Goal: Task Accomplishment & Management: Use online tool/utility

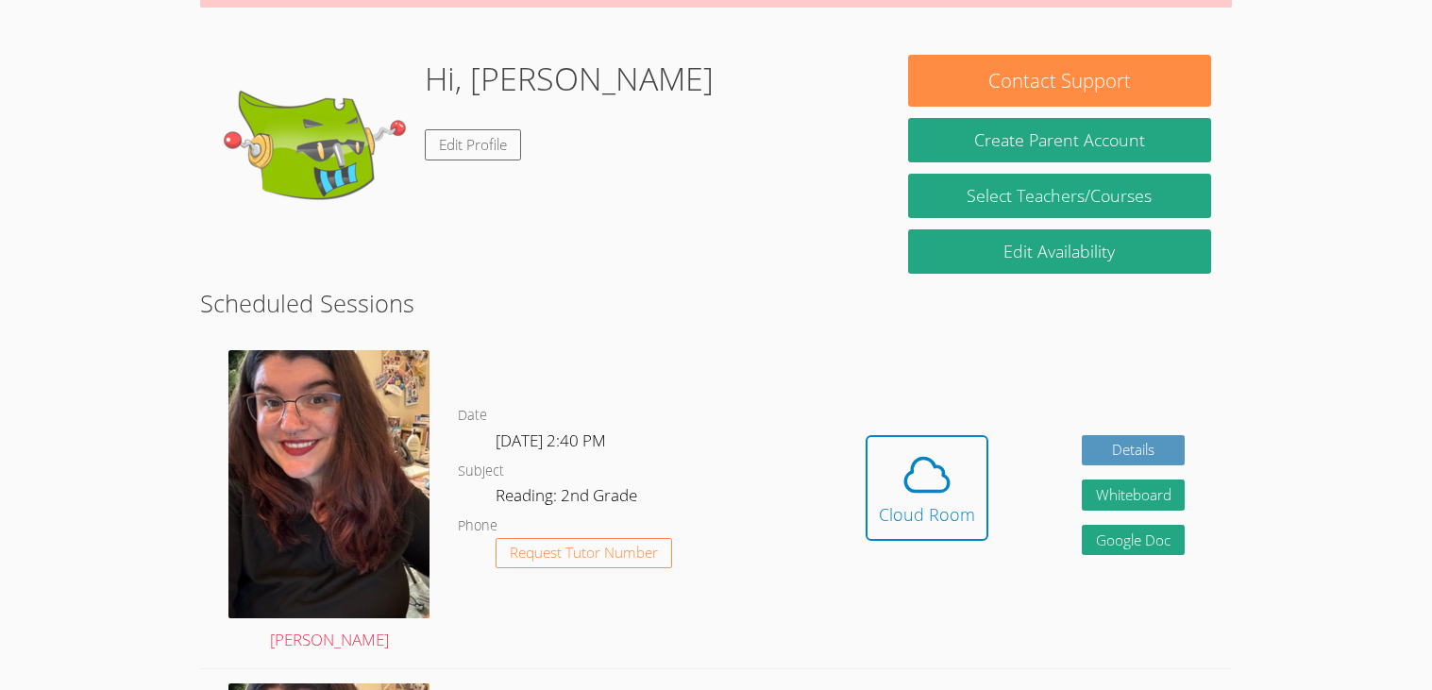
scroll to position [227, 0]
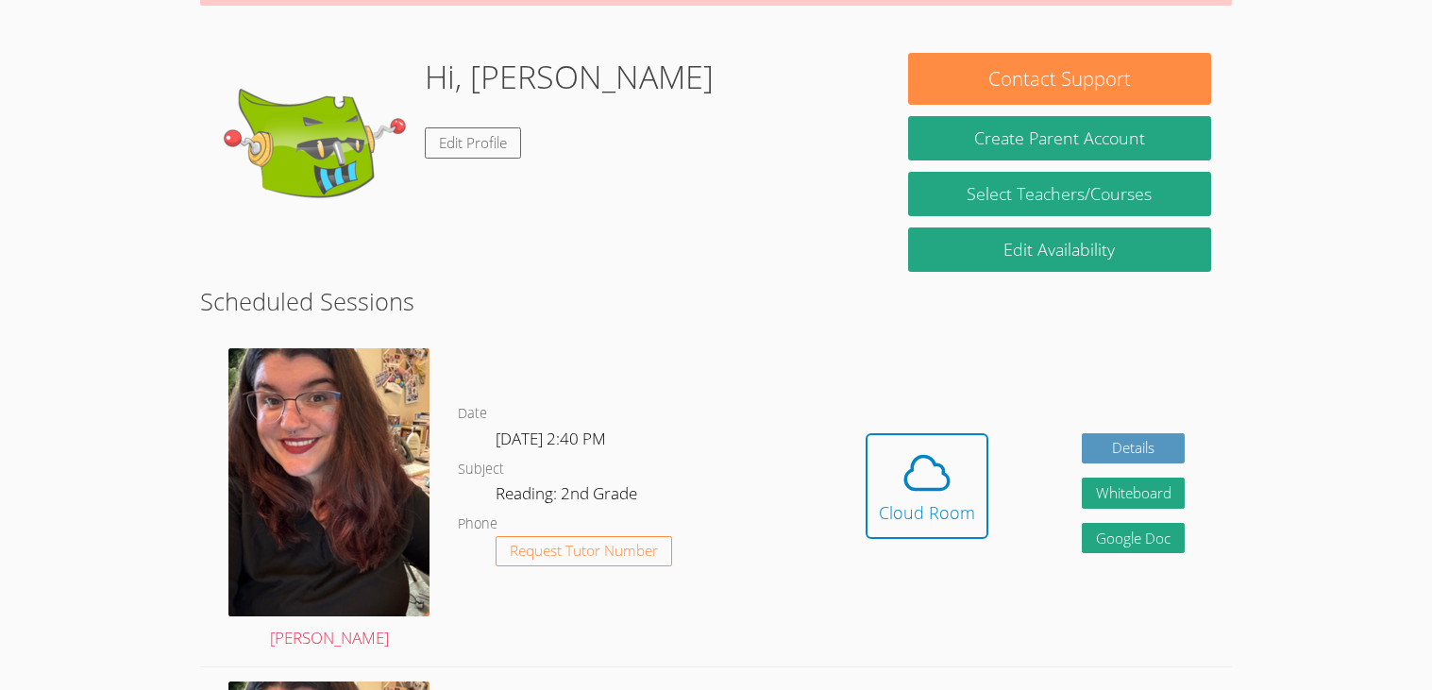
click at [1340, 383] on body "Home Programs Sessions Tutors Messages Billing Logout SASHA Successfully authen…" at bounding box center [716, 118] width 1432 height 690
click at [958, 499] on div "Cloud Room" at bounding box center [927, 512] width 96 height 26
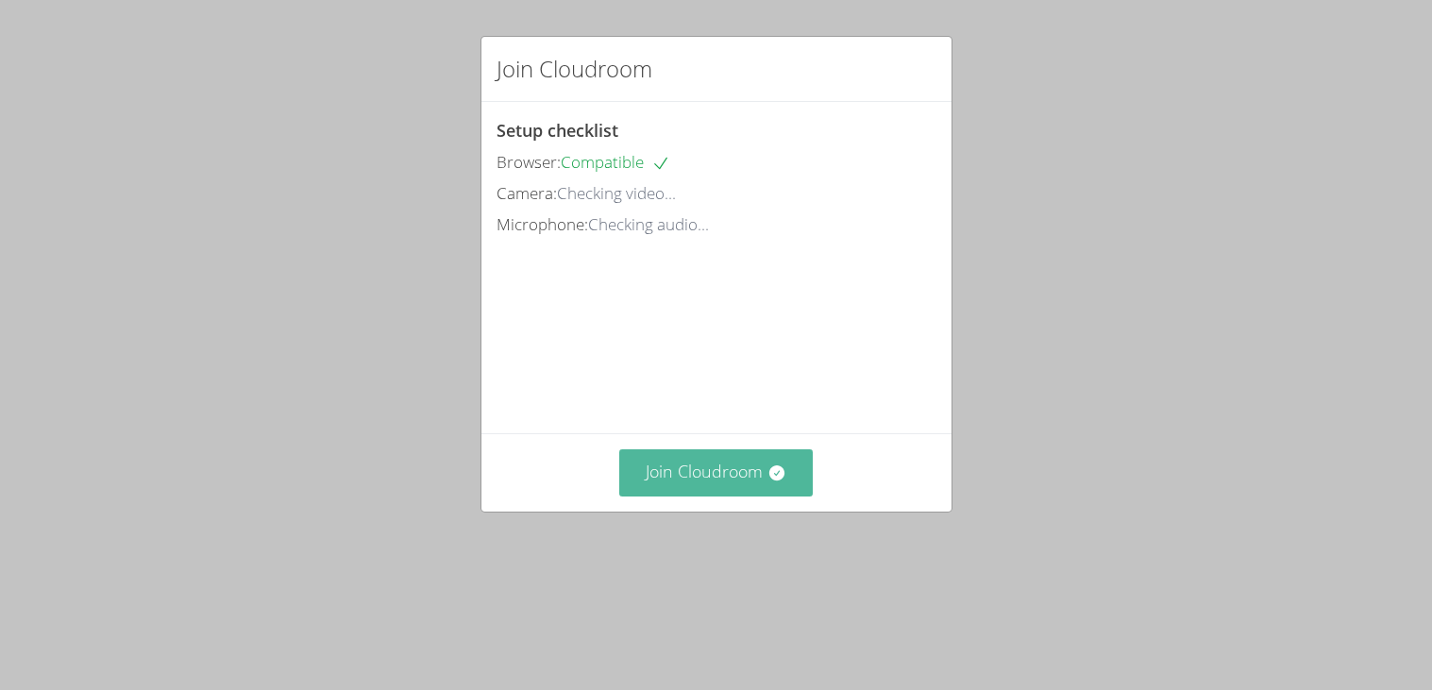
click at [774, 496] on button "Join Cloudroom" at bounding box center [716, 472] width 194 height 46
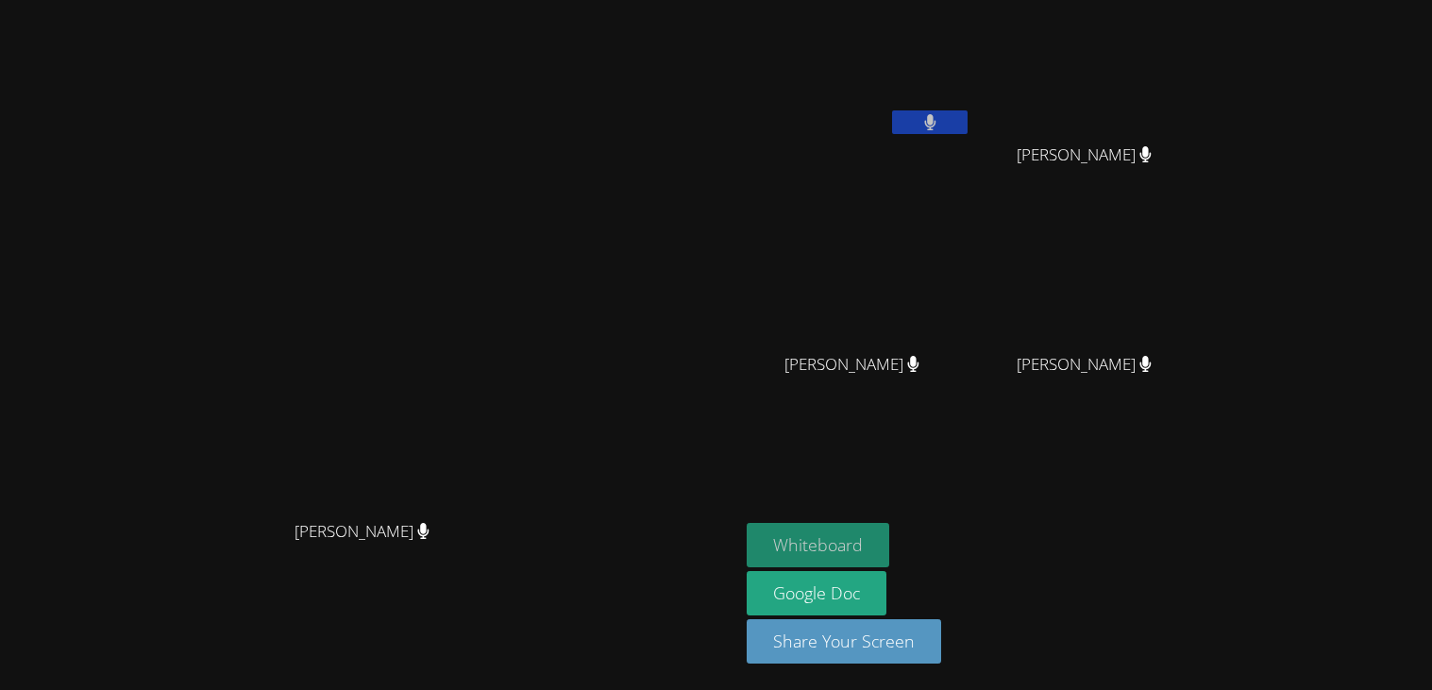
click at [889, 538] on button "Whiteboard" at bounding box center [818, 545] width 143 height 44
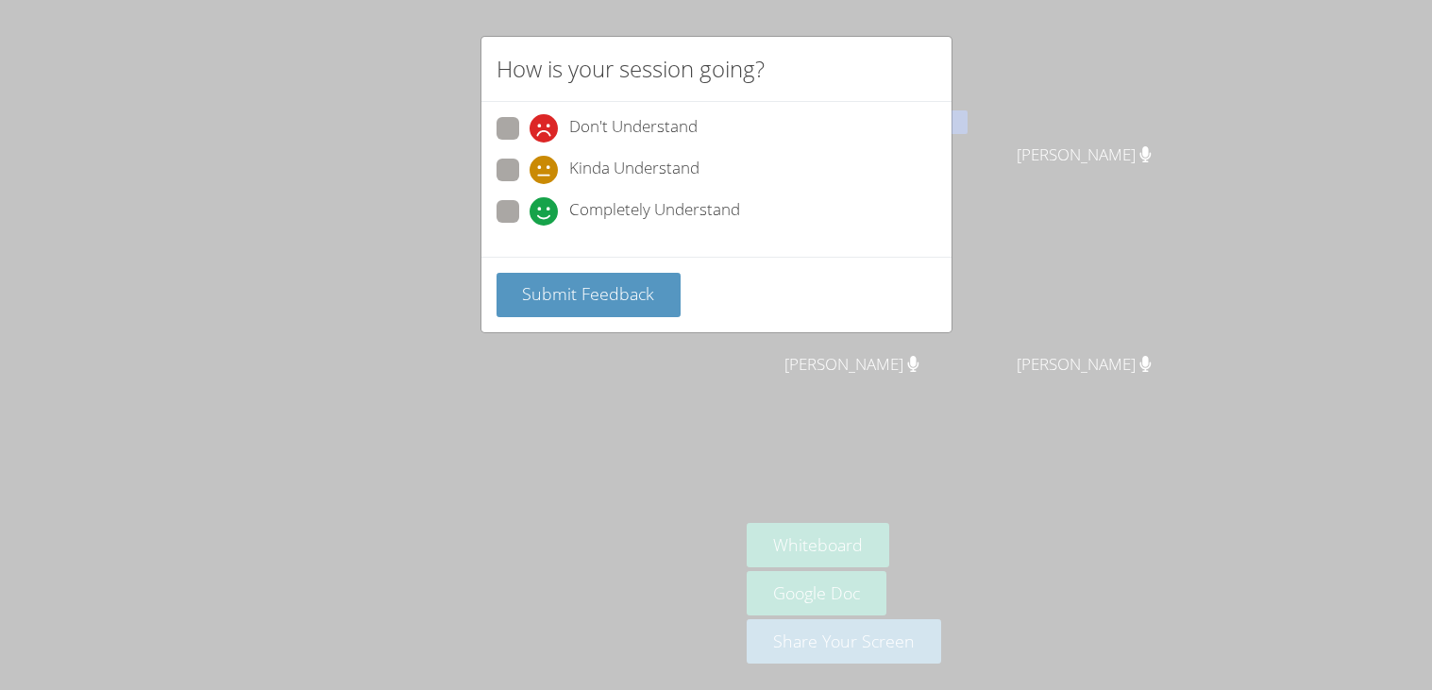
click at [530, 226] on span at bounding box center [530, 226] width 0 height 0
click at [530, 205] on input "Completely Understand" at bounding box center [538, 208] width 16 height 16
radio input "true"
click at [530, 226] on span at bounding box center [530, 226] width 0 height 0
click at [530, 216] on input "Completely Understand" at bounding box center [538, 208] width 16 height 16
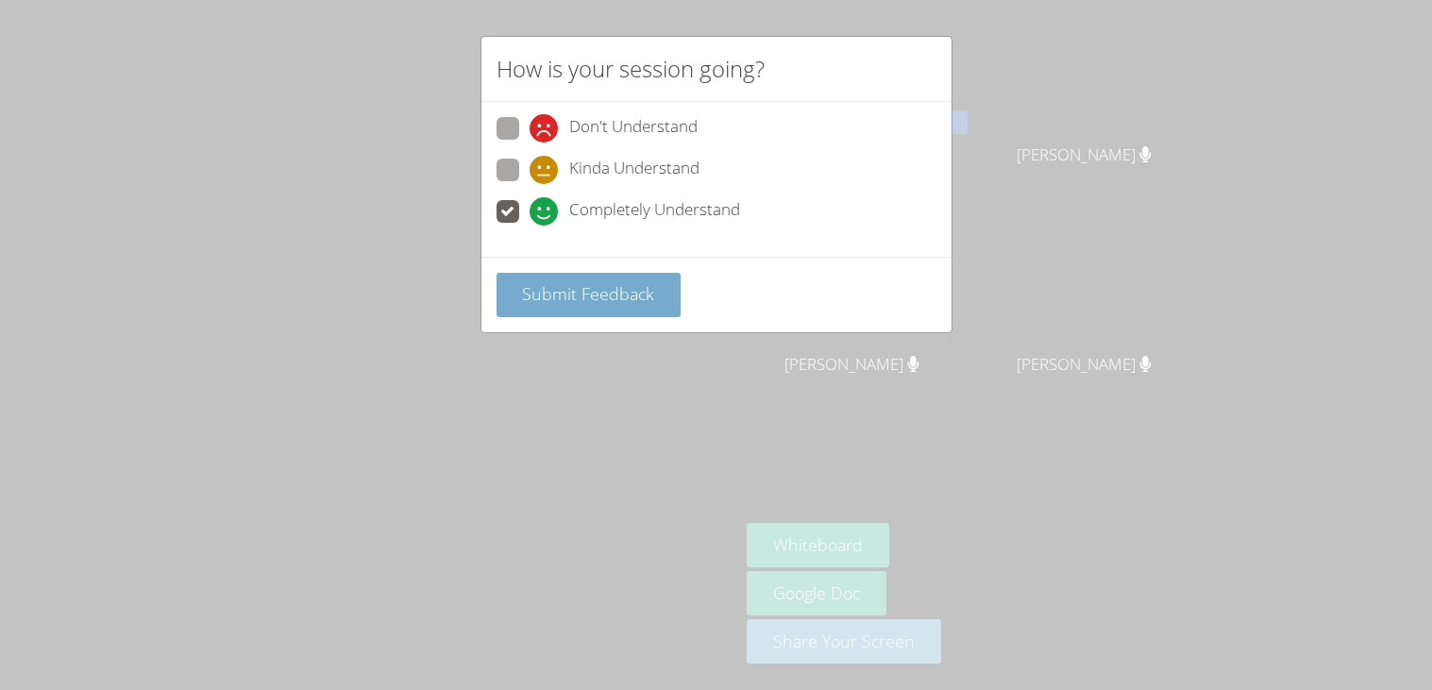
click at [574, 287] on span "Submit Feedback" at bounding box center [588, 293] width 132 height 23
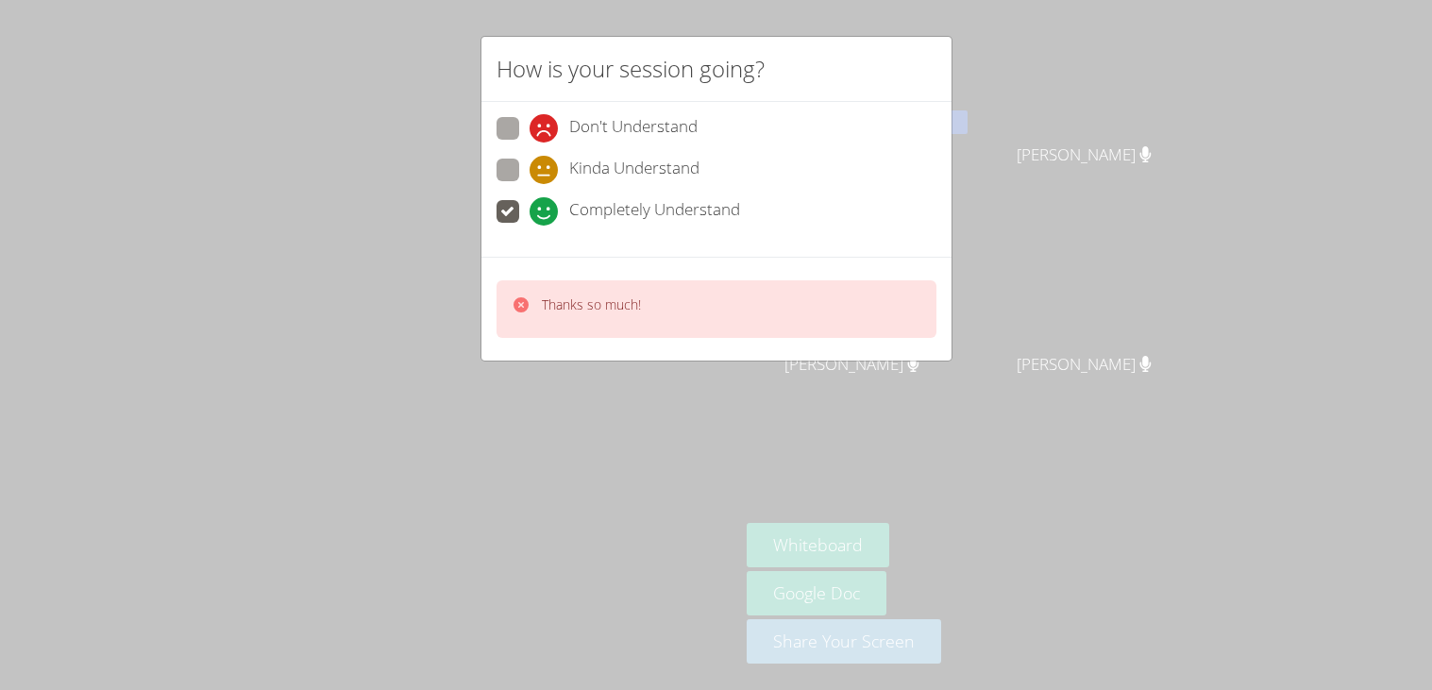
click at [562, 431] on div "How is your session going? Don't Understand Kinda Understand Completely Underst…" at bounding box center [716, 345] width 1432 height 690
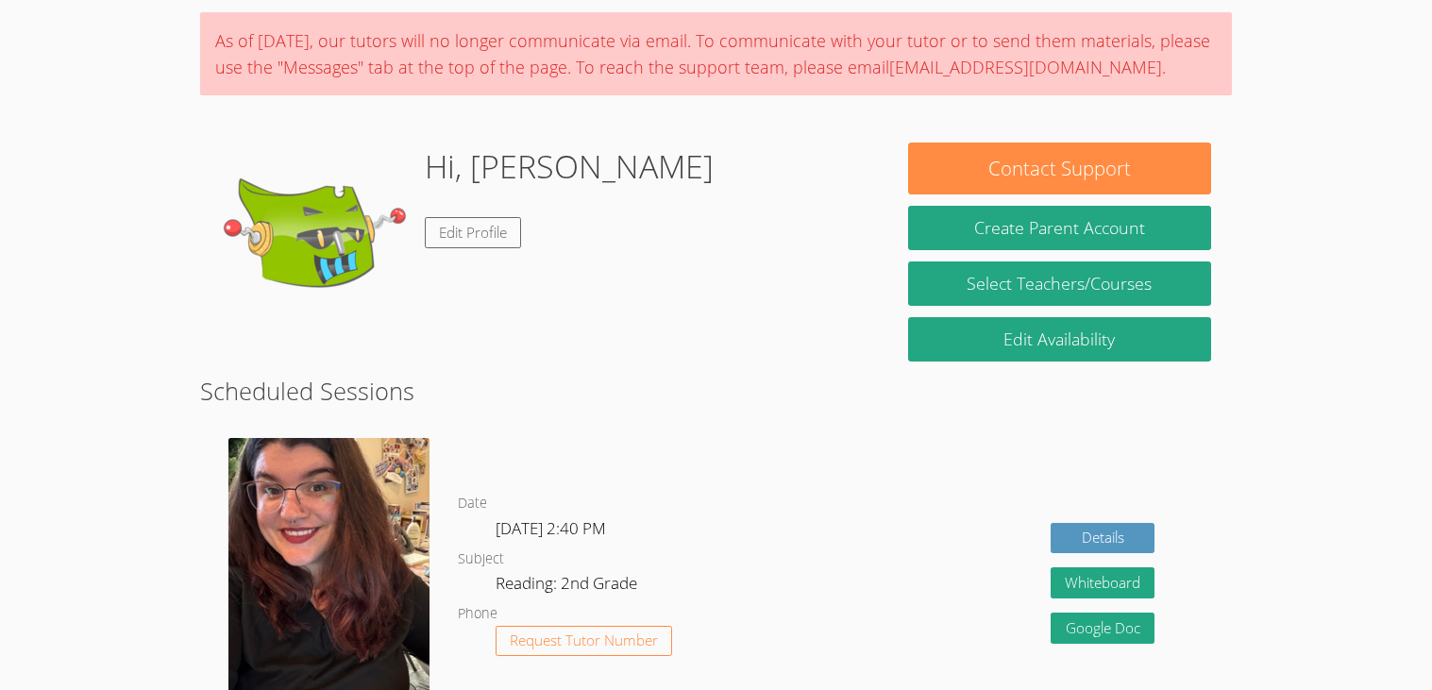
scroll to position [67, 0]
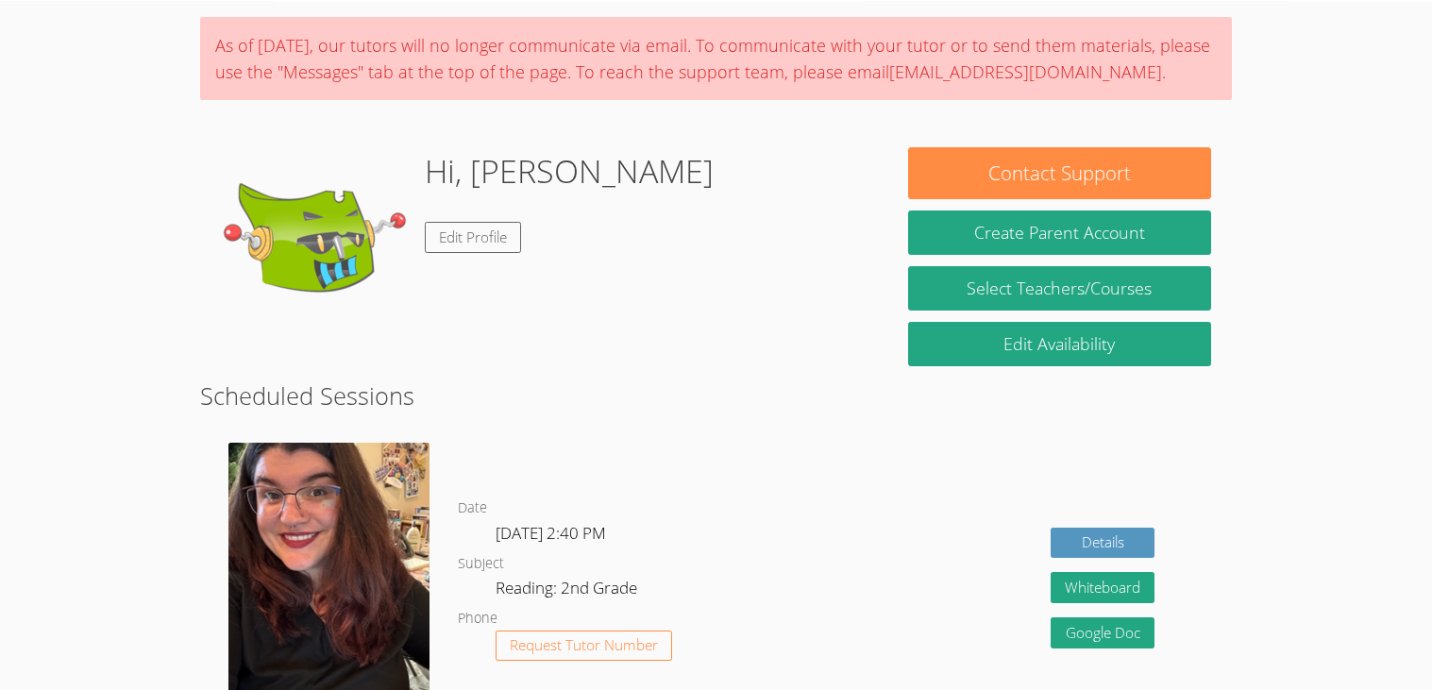
click at [1396, 495] on body "Home Programs Sessions Tutors Messages Billing Logout [PERSON_NAME] As of [DATE…" at bounding box center [716, 278] width 1432 height 690
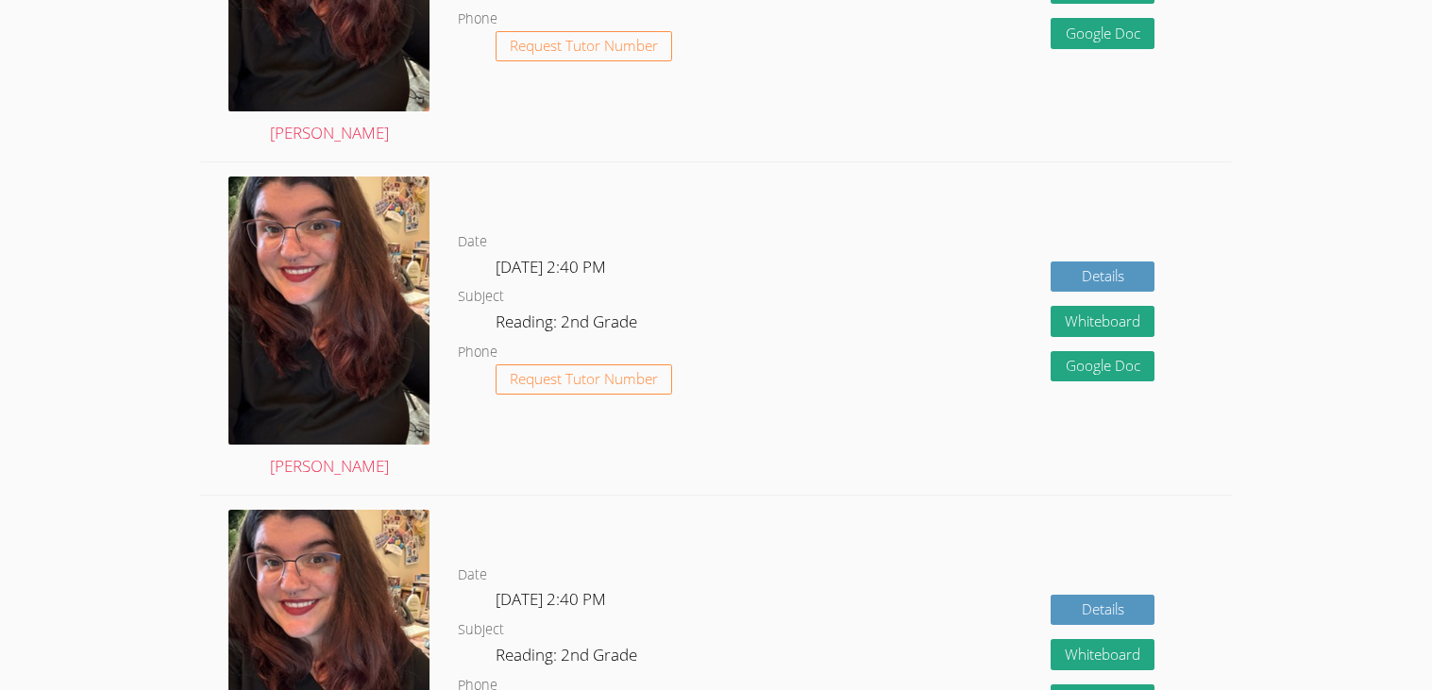
scroll to position [671, 0]
